Goal: Check status: Check status

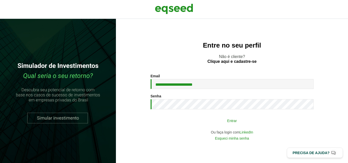
click at [223, 117] on button "Entrar" at bounding box center [232, 121] width 133 height 10
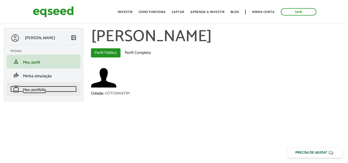
click at [36, 91] on span "Meu portfólio" at bounding box center [34, 90] width 23 height 7
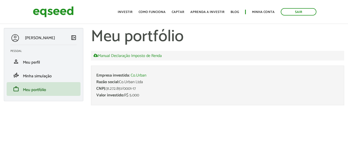
drag, startPoint x: 142, startPoint y: 88, endPoint x: 95, endPoint y: 92, distance: 47.3
click at [95, 92] on li "Empresa investida: Co.Urban Razão social: Co.Urban Ltda CNPJ: 31.272.851/0001-1…" at bounding box center [218, 86] width 254 height 40
drag, startPoint x: 97, startPoint y: 90, endPoint x: 100, endPoint y: 89, distance: 3.5
click at [99, 90] on li "Empresa investida: Co.Urban Razão social: Co.Urban Ltda CNPJ: 31.272.851/0001-1…" at bounding box center [218, 86] width 254 height 40
click at [100, 89] on span "CNPJ:" at bounding box center [101, 88] width 10 height 7
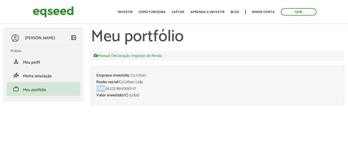
click at [100, 89] on span "CNPJ:" at bounding box center [101, 88] width 10 height 7
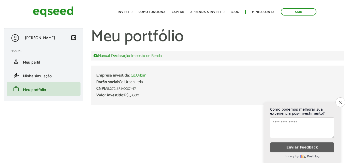
click at [99, 89] on span "CNPJ:" at bounding box center [101, 88] width 10 height 7
click at [98, 89] on span "CNPJ:" at bounding box center [101, 88] width 10 height 7
drag, startPoint x: 97, startPoint y: 89, endPoint x: 142, endPoint y: 90, distance: 44.9
click at [142, 90] on div "CNPJ: 31.272.851/0001-17" at bounding box center [217, 89] width 243 height 4
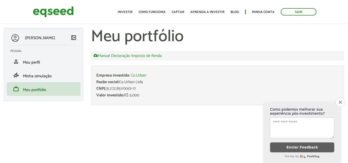
copy div "CNPJ: 31.272.851/0001-17"
click at [157, 98] on div "Valor investido: R$ 5.000" at bounding box center [217, 96] width 243 height 4
click at [305, 13] on link "Sair" at bounding box center [299, 11] width 36 height 7
